Goal: Task Accomplishment & Management: Use online tool/utility

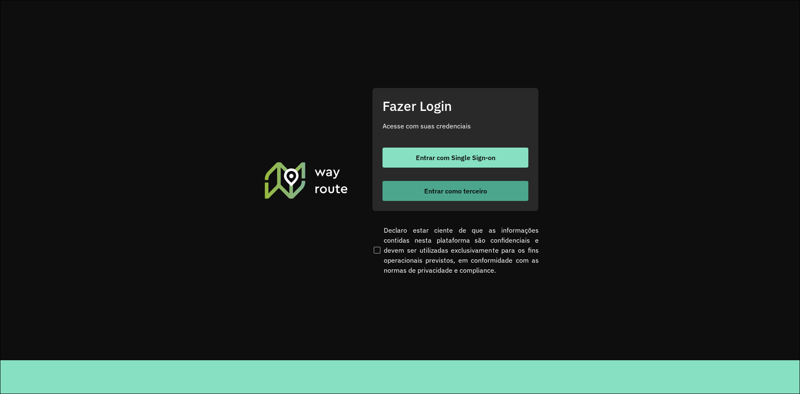
click at [448, 191] on span "Entrar como terceiro" at bounding box center [455, 191] width 63 height 7
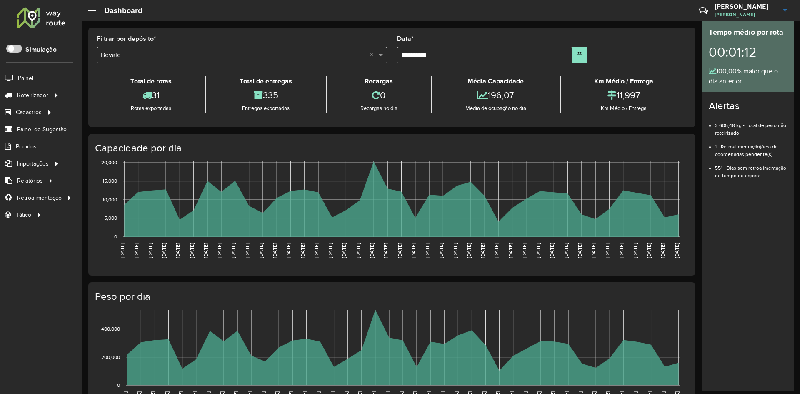
click at [169, 58] on input "text" at bounding box center [234, 55] width 266 height 10
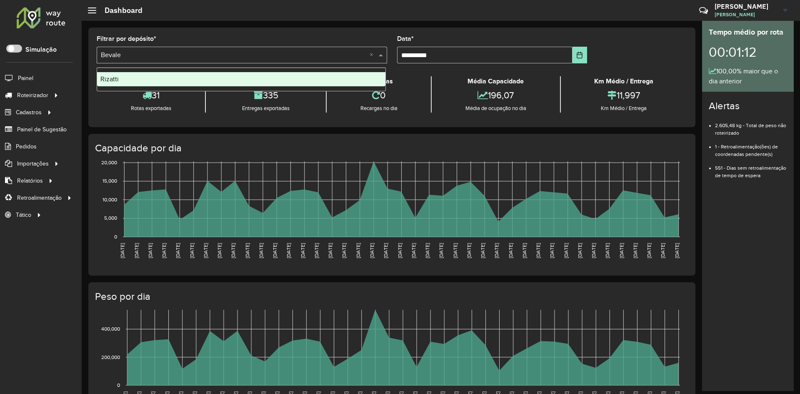
click at [115, 75] on div "Rizatti" at bounding box center [241, 79] width 288 height 14
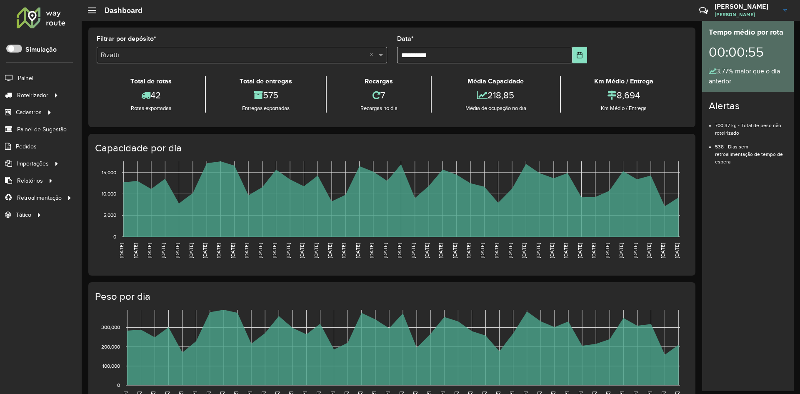
click at [722, 148] on li "538 - Dias sem retroalimentação de tempo de espera" at bounding box center [751, 151] width 72 height 29
click at [715, 147] on li "538 - Dias sem retroalimentação de tempo de espera" at bounding box center [751, 151] width 72 height 29
click at [123, 217] on span "Tempo de espera" at bounding box center [118, 214] width 47 height 9
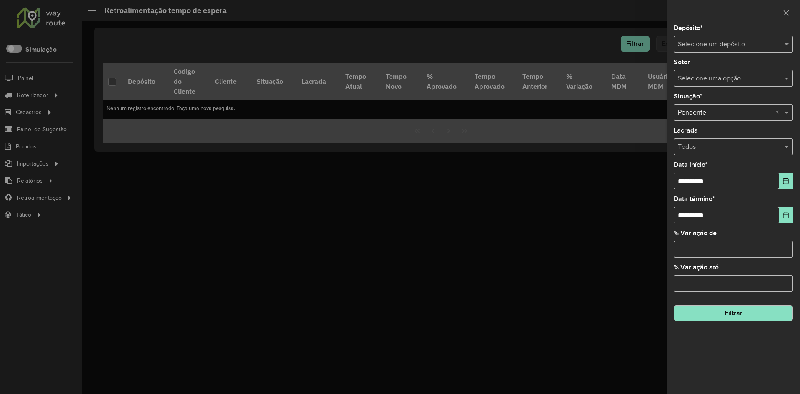
click at [717, 58] on div "**********" at bounding box center [733, 209] width 133 height 368
click at [719, 48] on input "text" at bounding box center [725, 45] width 94 height 10
click at [703, 84] on div "Rizatti" at bounding box center [733, 82] width 118 height 14
click at [741, 313] on button "Filtrar" at bounding box center [733, 313] width 119 height 16
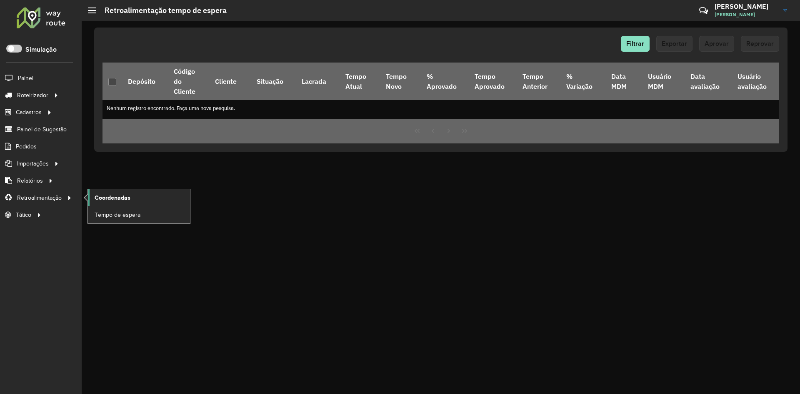
click at [126, 198] on span "Coordenadas" at bounding box center [113, 197] width 36 height 9
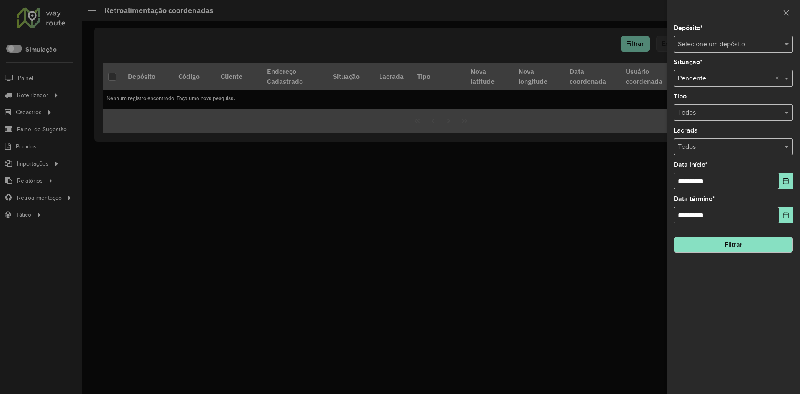
click at [742, 43] on input "text" at bounding box center [725, 45] width 94 height 10
drag, startPoint x: 694, startPoint y: 85, endPoint x: 767, endPoint y: 234, distance: 165.7
click at [694, 86] on span "Rizatti" at bounding box center [687, 82] width 18 height 7
click at [746, 243] on button "Filtrar" at bounding box center [733, 245] width 119 height 16
